Goal: Find specific page/section: Find specific page/section

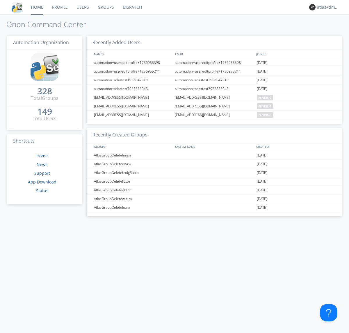
click at [132, 7] on link "Dispatch" at bounding box center [132, 7] width 28 height 15
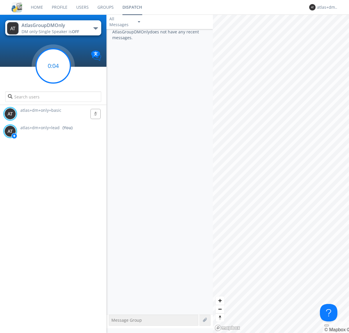
click at [53, 66] on g at bounding box center [53, 66] width 34 height 34
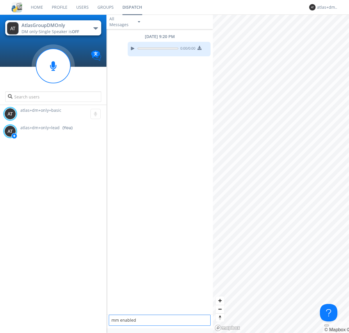
type textarea "mm enabled"
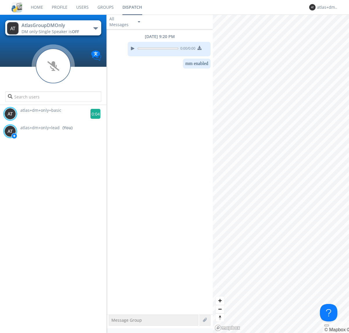
click at [93, 114] on g at bounding box center [95, 114] width 10 height 10
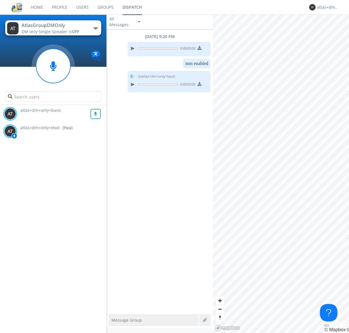
click at [326, 7] on div "atlas+dm+only+lead" at bounding box center [328, 7] width 22 height 6
